Goal: Task Accomplishment & Management: Use online tool/utility

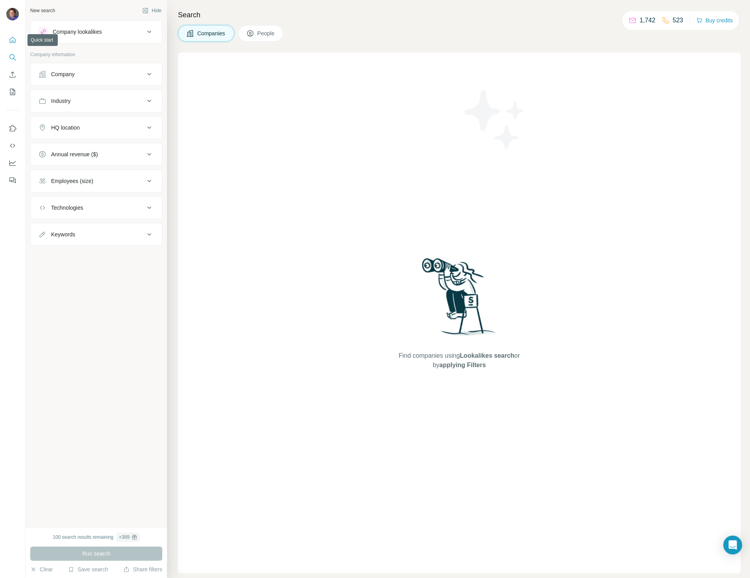
click at [14, 38] on icon "Quick start" at bounding box center [13, 40] width 6 height 6
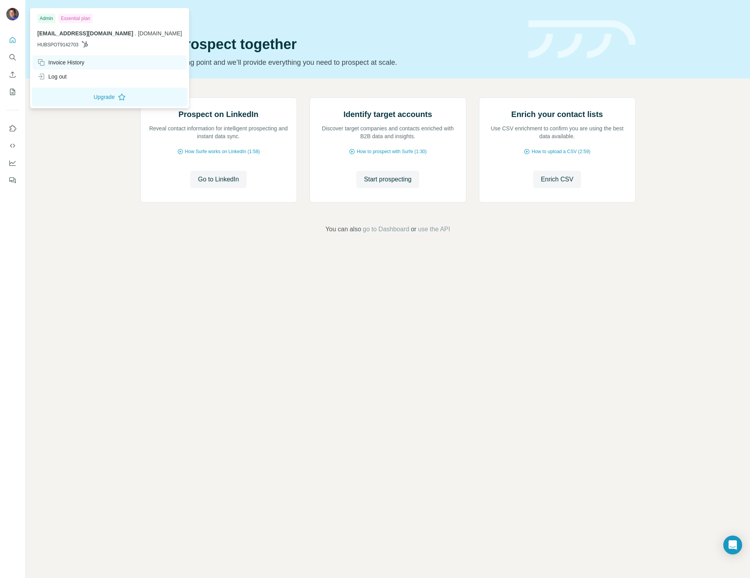
click at [71, 65] on div "Invoice History" at bounding box center [60, 63] width 47 height 8
click at [60, 61] on div "Invoice History" at bounding box center [60, 63] width 47 height 8
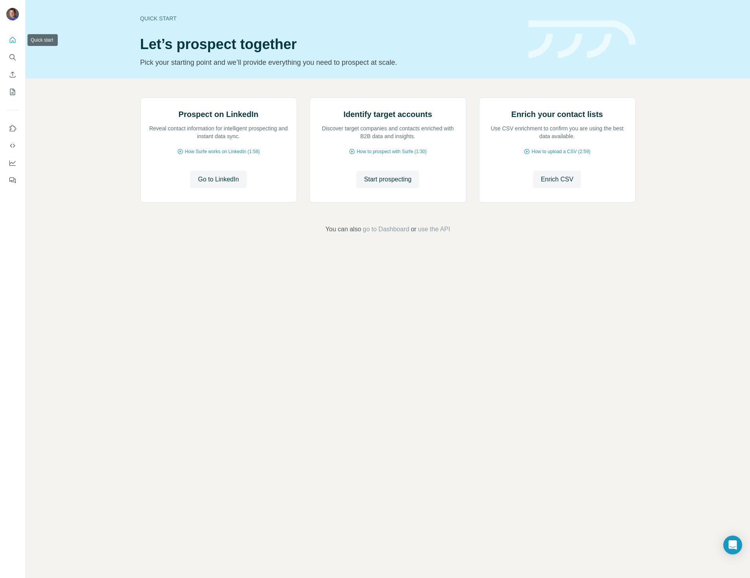
click at [13, 40] on icon "Quick start" at bounding box center [13, 40] width 8 height 8
